Goal: Check status

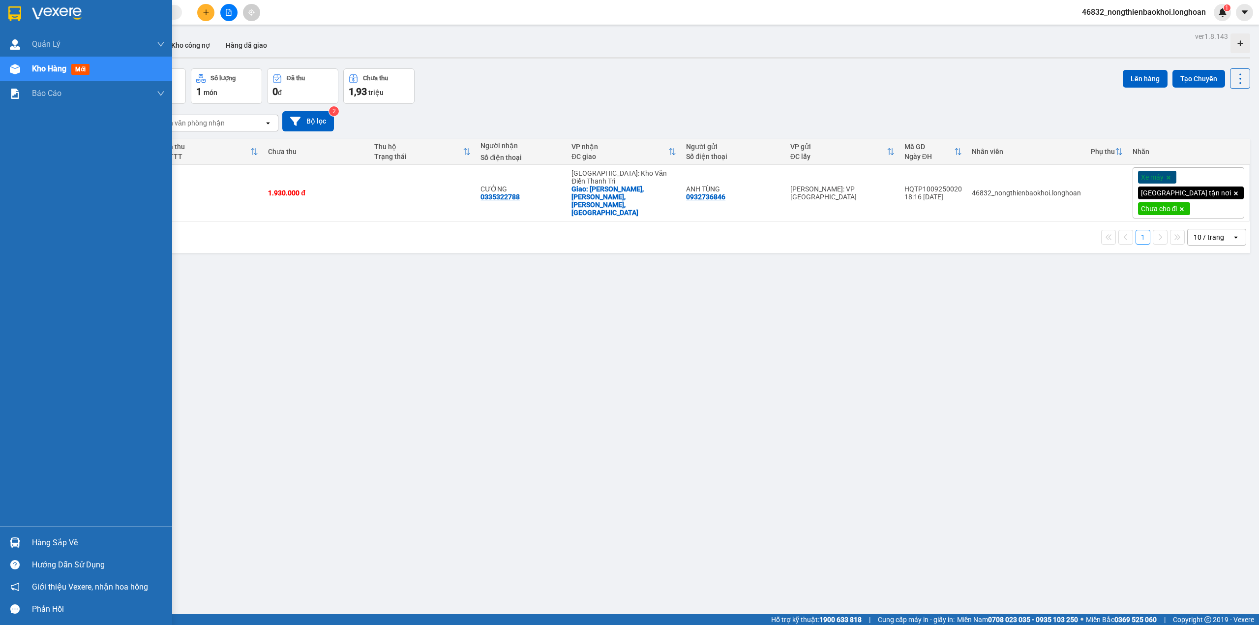
click at [20, 66] on img at bounding box center [15, 69] width 10 height 10
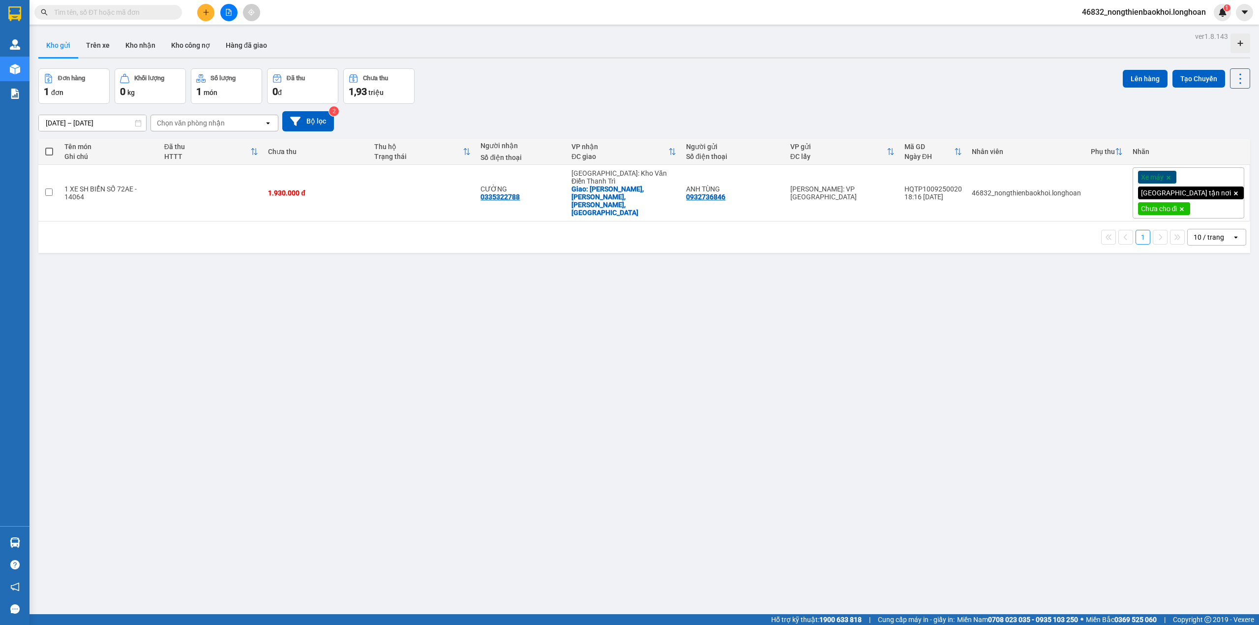
click at [585, 42] on div "Kho gửi Trên xe Kho nhận Kho công nợ Hàng đã giao" at bounding box center [644, 46] width 1212 height 26
click at [134, 47] on button "Kho nhận" at bounding box center [141, 45] width 46 height 24
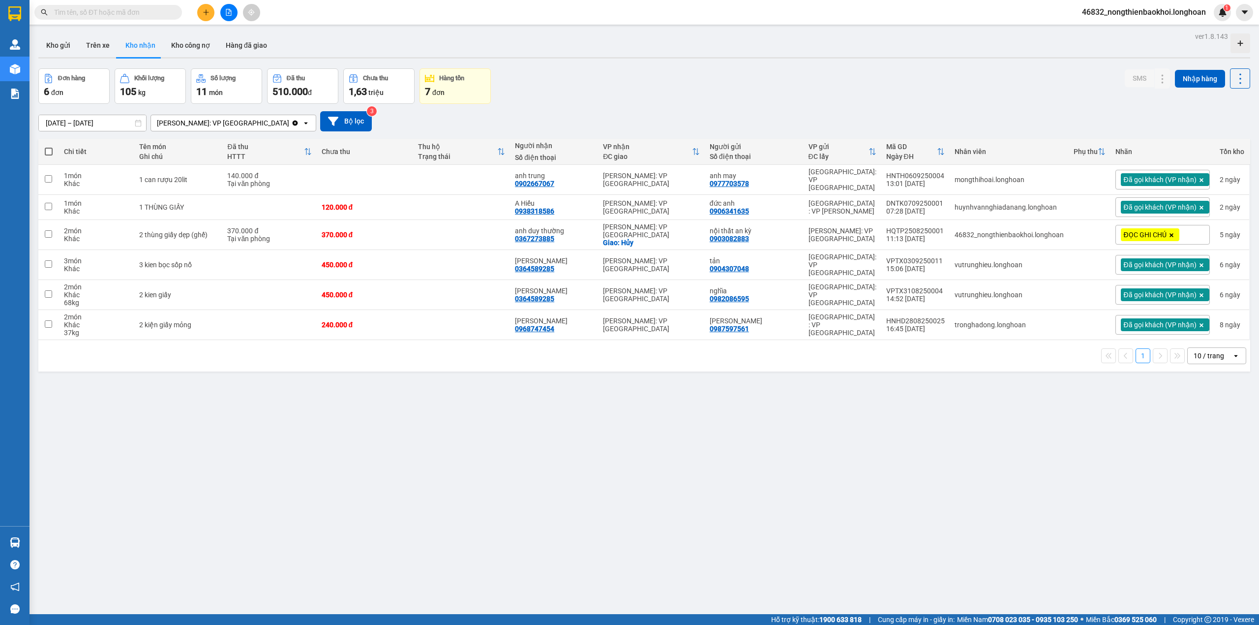
click at [653, 57] on div at bounding box center [644, 57] width 1212 height 1
click at [578, 172] on div "anh trung" at bounding box center [554, 176] width 78 height 8
checkbox input "true"
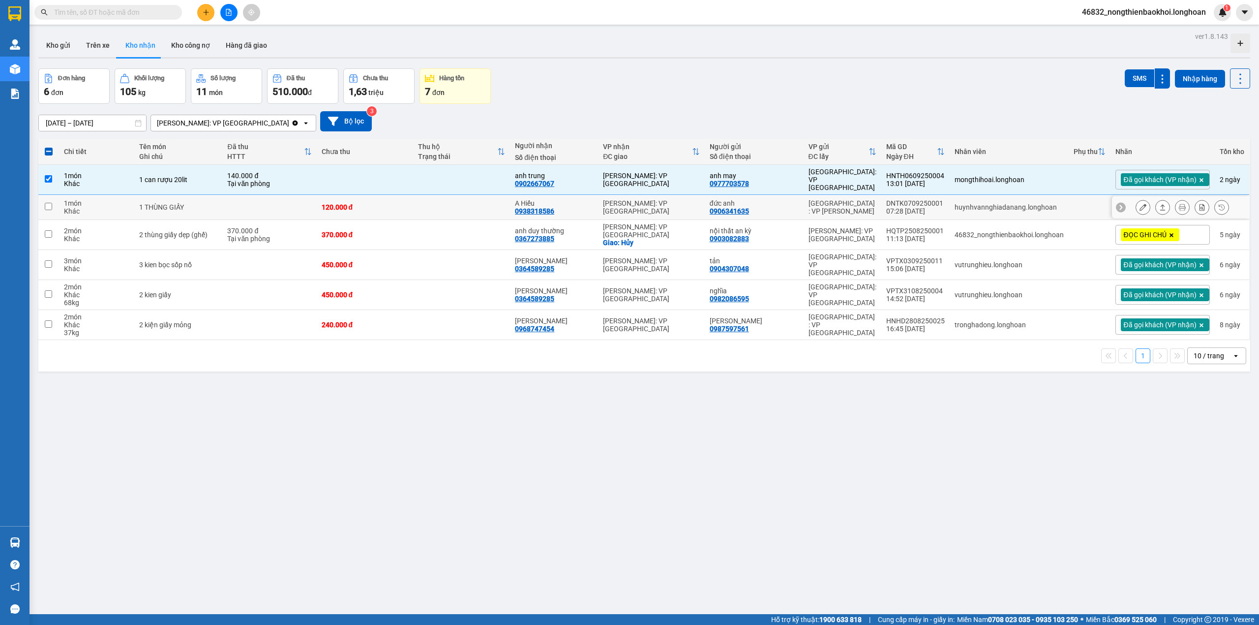
click at [571, 195] on td "A Hiếu 0938318586" at bounding box center [554, 207] width 88 height 25
checkbox input "true"
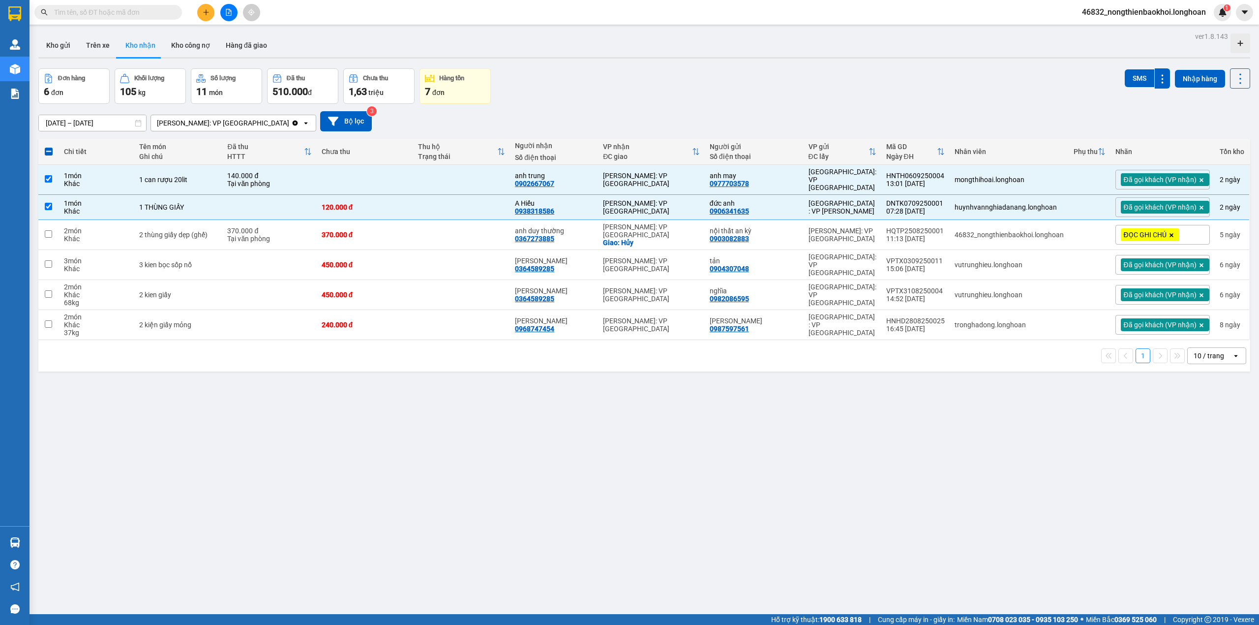
click at [630, 90] on div "Đơn hàng 6 đơn Khối lượng 105 kg Số lượng 11 món Đã thu 510.000 đ Chưa thu 1,63…" at bounding box center [644, 85] width 1212 height 35
click at [598, 168] on td "anh trung 0902667067" at bounding box center [554, 180] width 88 height 30
checkbox input "false"
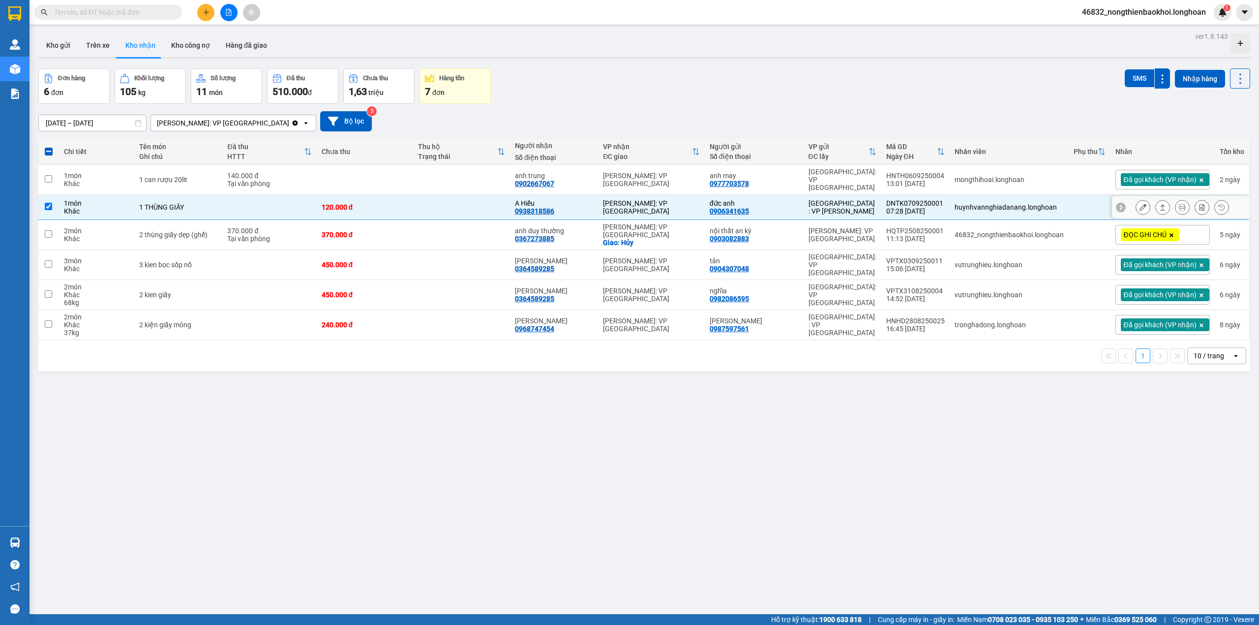
click at [588, 208] on div "A Hiếu 0938318586" at bounding box center [554, 207] width 78 height 16
checkbox input "false"
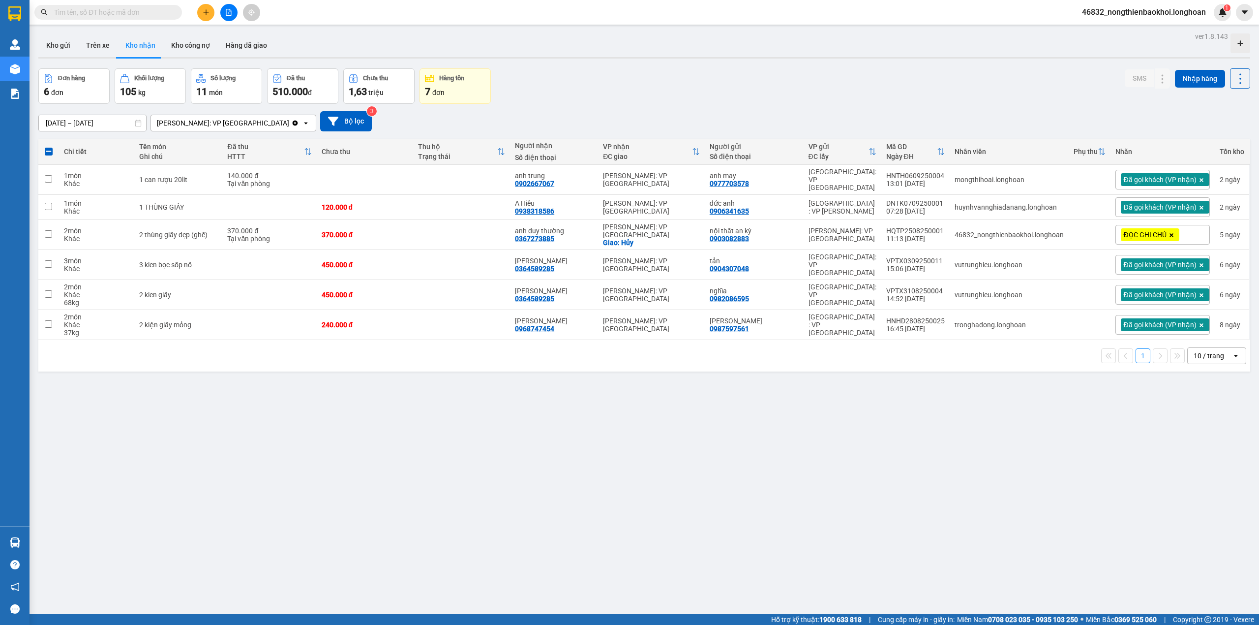
click at [604, 109] on div "[DATE] – [DATE] Press the down arrow key to interact with the calendar and sele…" at bounding box center [644, 121] width 1212 height 35
click at [602, 73] on div "Đơn hàng 6 đơn Khối lượng 105 kg Số lượng 11 món Đã thu 510.000 đ Chưa thu 1,63…" at bounding box center [644, 85] width 1212 height 35
click at [606, 56] on div "Kho gửi Trên xe Kho nhận Kho công nợ Hàng đã giao" at bounding box center [644, 46] width 1212 height 26
